Goal: Check status: Check status

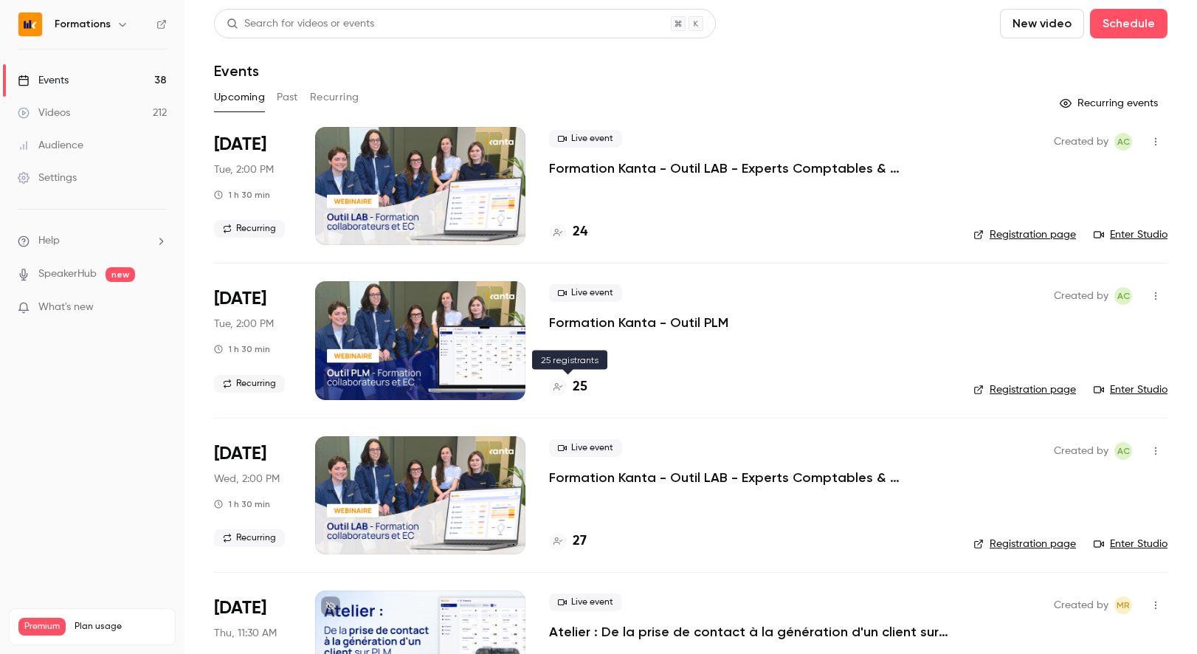
click at [583, 384] on h4 "25" at bounding box center [580, 387] width 15 height 20
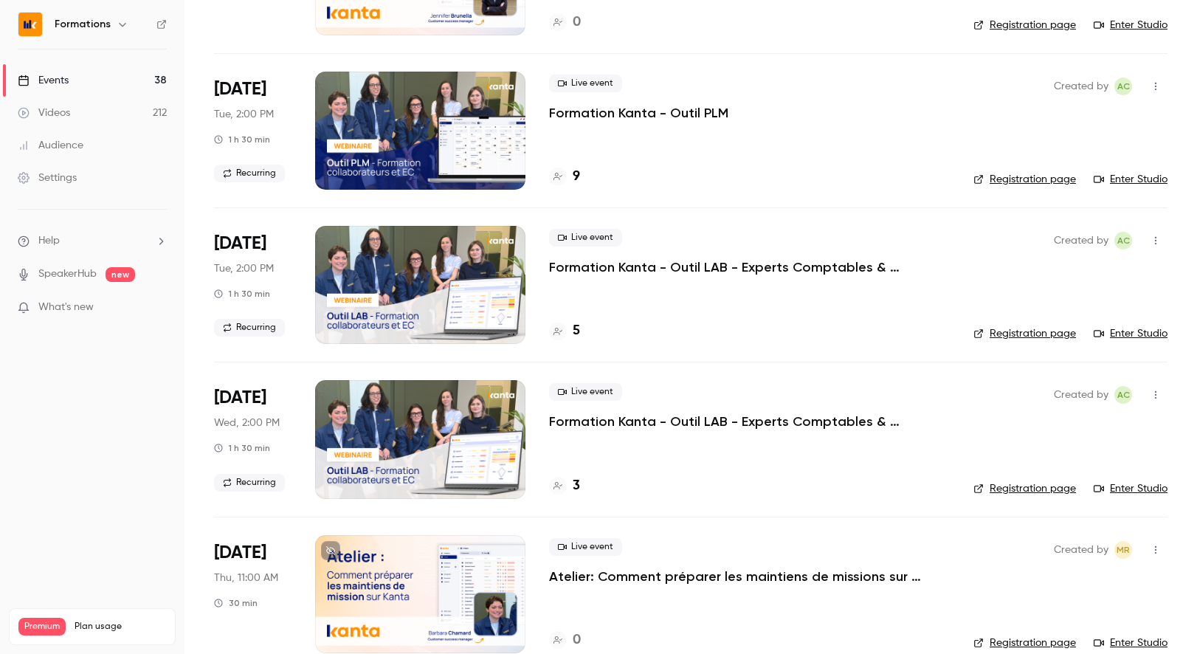
scroll to position [877, 0]
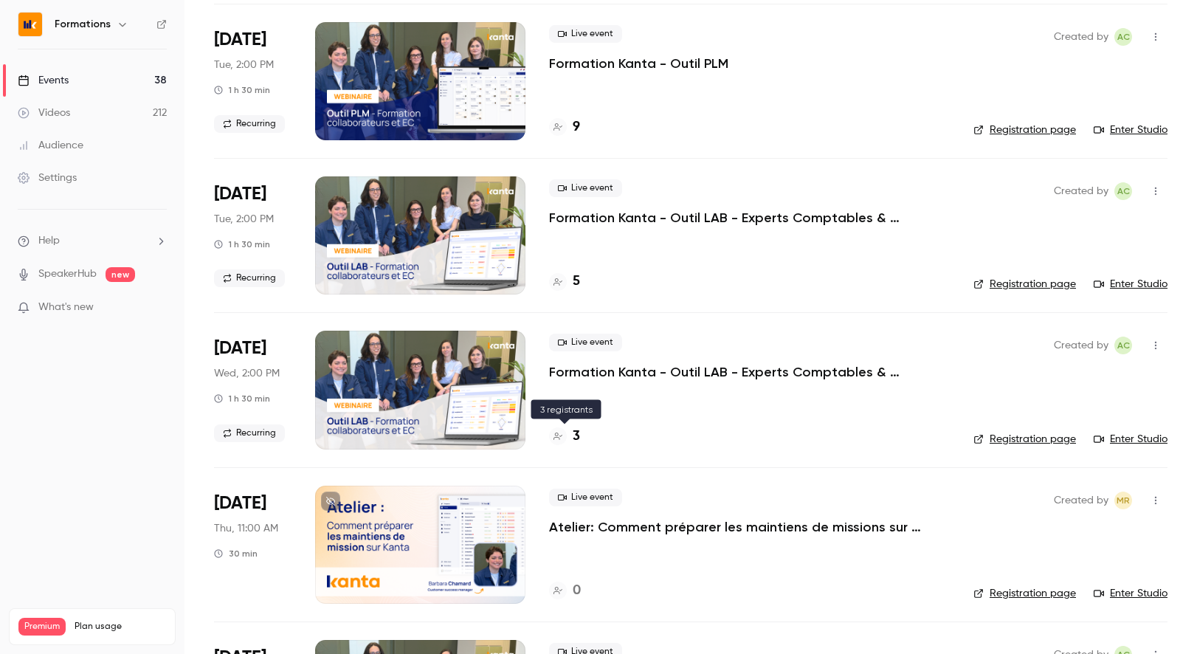
click at [572, 432] on div "3" at bounding box center [564, 437] width 31 height 20
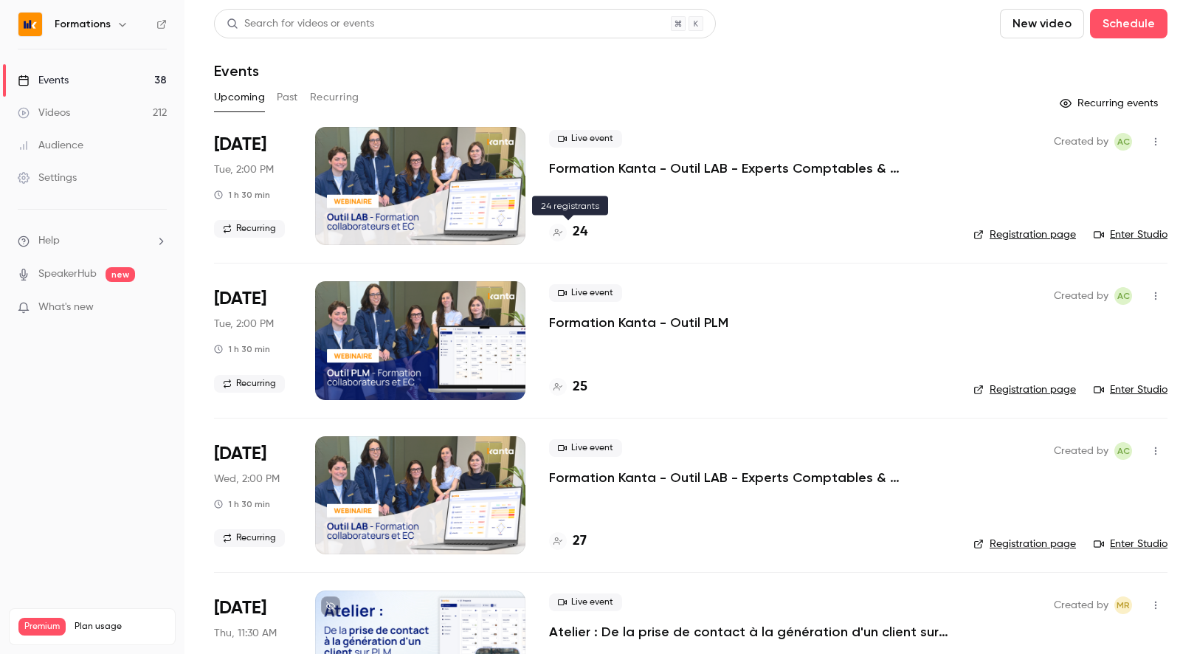
click at [579, 230] on h4 "24" at bounding box center [580, 232] width 15 height 20
